Goal: Information Seeking & Learning: Check status

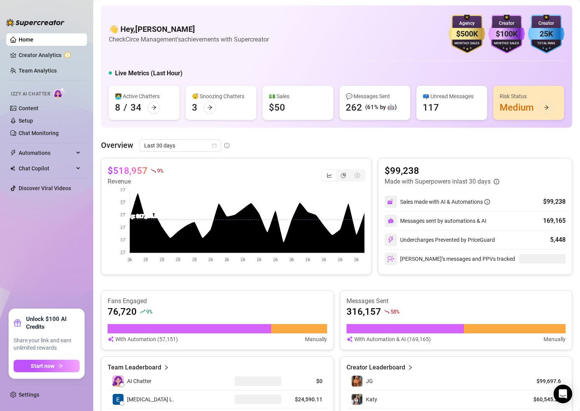
click at [213, 147] on icon "calendar" at bounding box center [214, 146] width 4 height 4
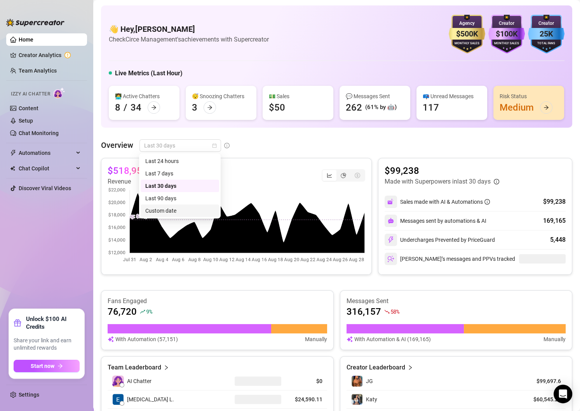
click at [158, 208] on div "Custom date" at bounding box center [179, 211] width 69 height 9
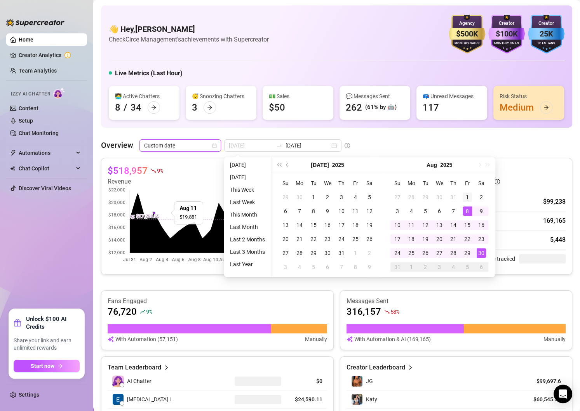
type input "[DATE]"
click at [468, 200] on div "1" at bounding box center [467, 197] width 9 height 9
type input "[DATE]"
click at [469, 252] on div "29" at bounding box center [467, 253] width 9 height 9
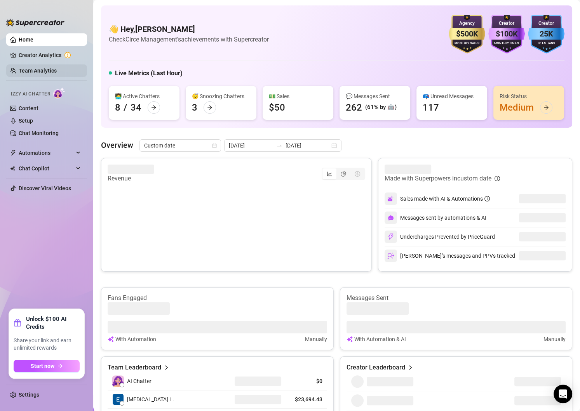
click at [35, 68] on link "Team Analytics" at bounding box center [38, 71] width 38 height 6
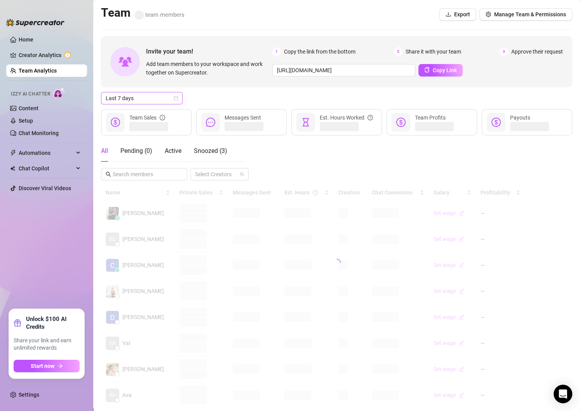
click at [176, 96] on icon "calendar" at bounding box center [176, 98] width 4 height 4
click at [123, 164] on div "Custom date" at bounding box center [141, 163] width 69 height 9
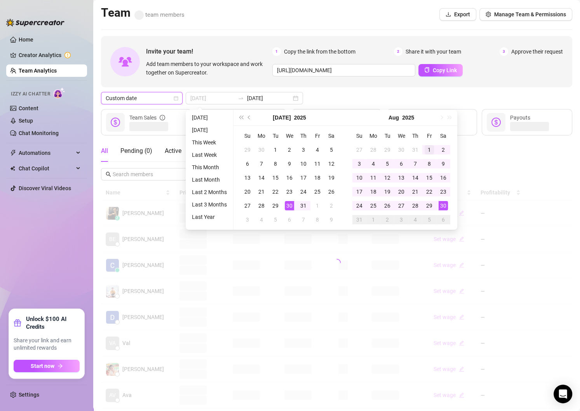
type input "[DATE]"
click at [427, 153] on div "1" at bounding box center [429, 149] width 9 height 9
type input "[DATE]"
click at [428, 205] on div "29" at bounding box center [429, 205] width 9 height 9
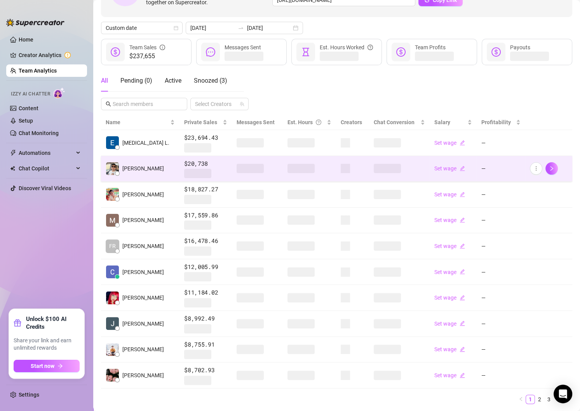
scroll to position [67, 0]
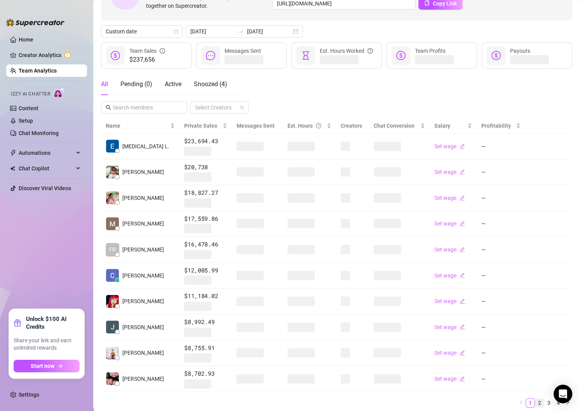
click at [539, 401] on link "2" at bounding box center [539, 403] width 9 height 9
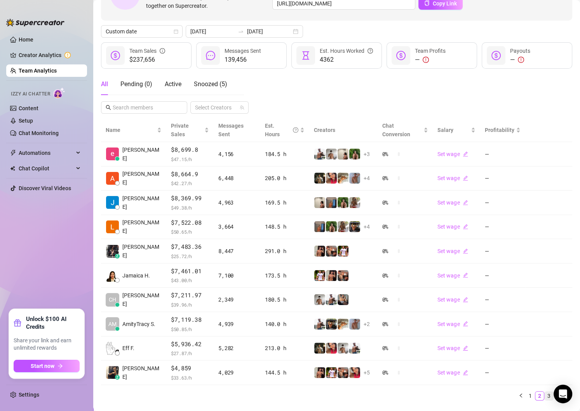
click at [549, 392] on link "3" at bounding box center [549, 396] width 9 height 9
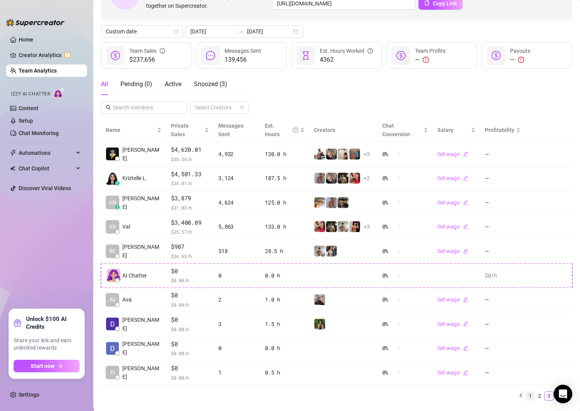
click at [532, 392] on link "1" at bounding box center [530, 396] width 9 height 9
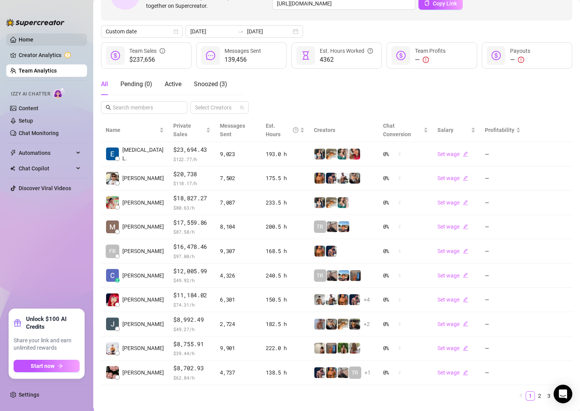
click at [30, 42] on link "Home" at bounding box center [26, 40] width 15 height 6
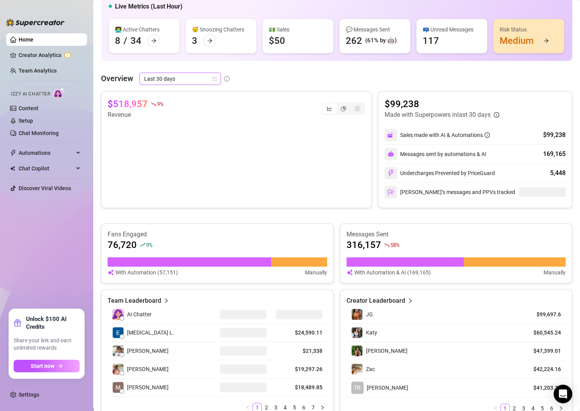
click at [214, 77] on icon "calendar" at bounding box center [214, 79] width 5 height 5
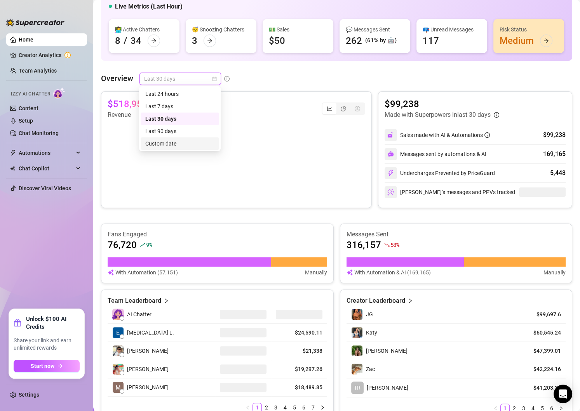
click at [160, 139] on div "Custom date" at bounding box center [179, 143] width 69 height 9
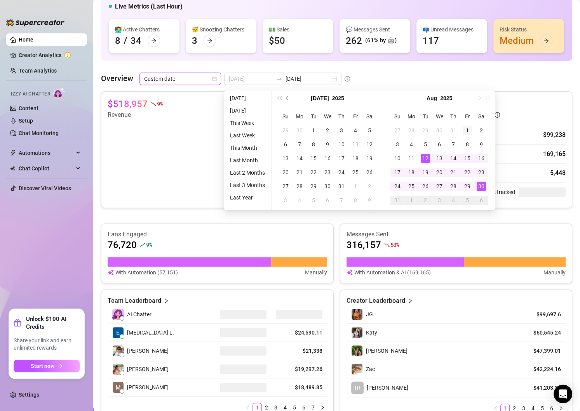
type input "[DATE]"
click at [468, 131] on div "1" at bounding box center [467, 130] width 9 height 9
type input "[DATE]"
click at [479, 188] on div "30" at bounding box center [481, 186] width 9 height 9
